Goal: Communication & Community: Ask a question

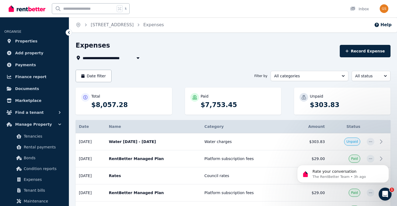
scroll to position [674, 0]
click at [30, 44] on span "Properties" at bounding box center [26, 41] width 22 height 6
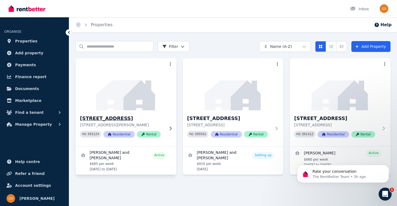
click at [147, 102] on img at bounding box center [125, 84] width 105 height 54
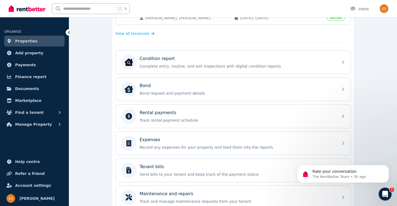
scroll to position [148, 0]
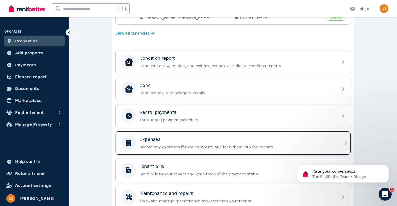
click at [262, 145] on p "Record any expenses for your property and feed them into the reports" at bounding box center [236, 146] width 195 height 5
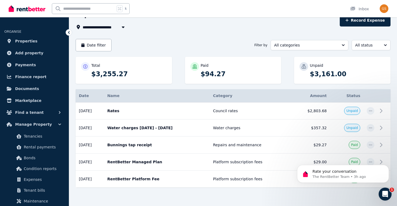
scroll to position [41, 0]
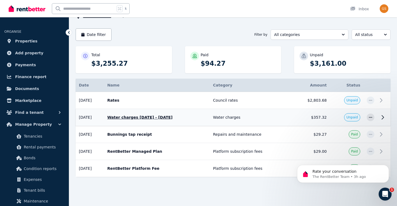
click at [383, 115] on icon at bounding box center [382, 117] width 6 height 6
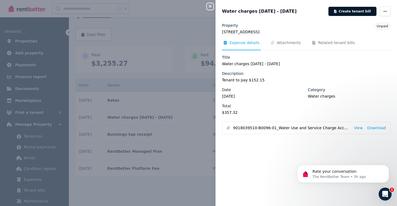
click at [367, 13] on button "Create tenant bill" at bounding box center [352, 11] width 48 height 9
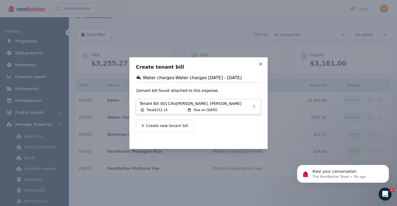
click at [203, 108] on span "Due on [DATE]" at bounding box center [204, 110] width 23 height 4
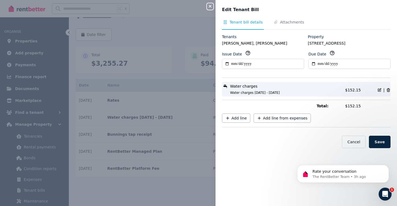
click at [308, 91] on span "Water charges [DATE] - [DATE]" at bounding box center [282, 92] width 118 height 4
click at [293, 23] on span "Attachments" at bounding box center [292, 21] width 24 height 5
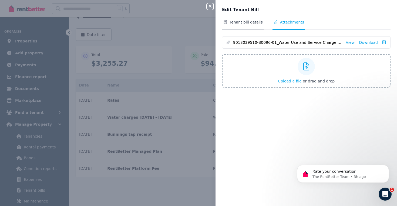
click at [255, 22] on span "Tenant bill details" at bounding box center [245, 21] width 33 height 5
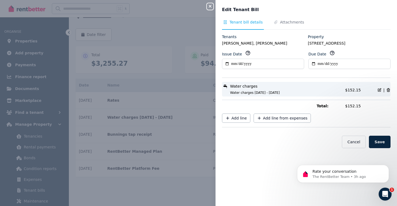
click at [307, 90] on div "Water charges Water charges [DATE] - [DATE]" at bounding box center [282, 88] width 120 height 11
click at [209, 8] on icon "button" at bounding box center [210, 6] width 6 height 4
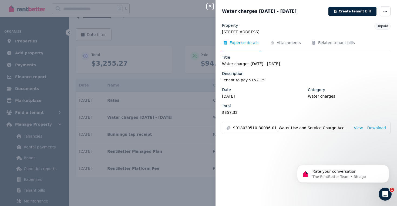
click at [210, 6] on icon "button" at bounding box center [210, 6] width 3 height 3
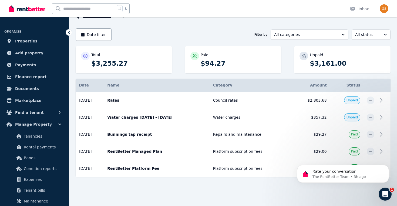
click at [383, 197] on div "Open Intercom Messenger" at bounding box center [385, 194] width 18 height 18
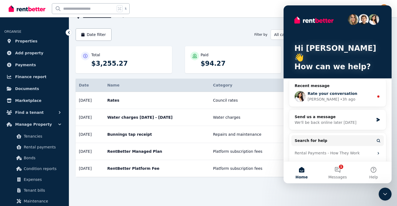
click at [323, 96] on div "[PERSON_NAME] • 3h ago" at bounding box center [340, 99] width 66 height 6
click at [336, 91] on span "Rate your conversation" at bounding box center [332, 93] width 50 height 4
click at [340, 114] on div "Send us a message" at bounding box center [333, 117] width 79 height 6
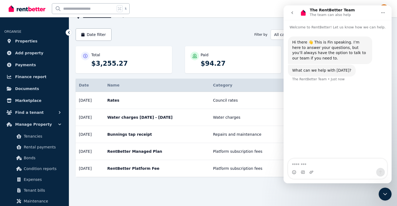
click at [291, 10] on button "go back" at bounding box center [292, 13] width 10 height 10
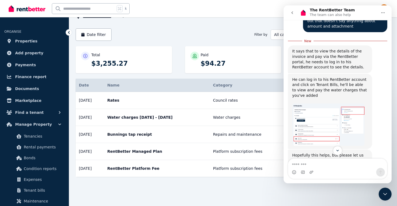
scroll to position [651, 0]
click at [318, 163] on textarea "Message…" at bounding box center [337, 162] width 99 height 9
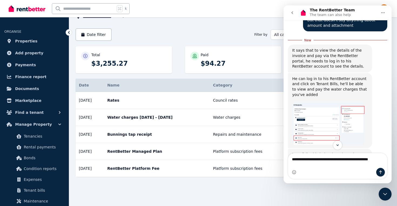
scroll to position [650, 0]
click at [314, 165] on textarea "**********" at bounding box center [337, 160] width 99 height 15
click at [341, 164] on textarea "**********" at bounding box center [337, 160] width 99 height 15
type textarea "**********"
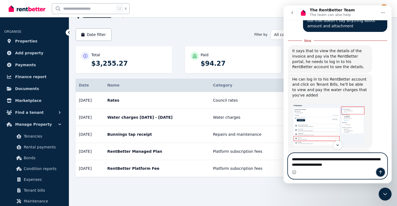
click at [379, 171] on icon "Send a message…" at bounding box center [380, 172] width 3 height 4
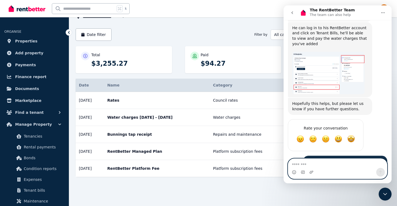
scroll to position [701, 0]
